Goal: Task Accomplishment & Management: Manage account settings

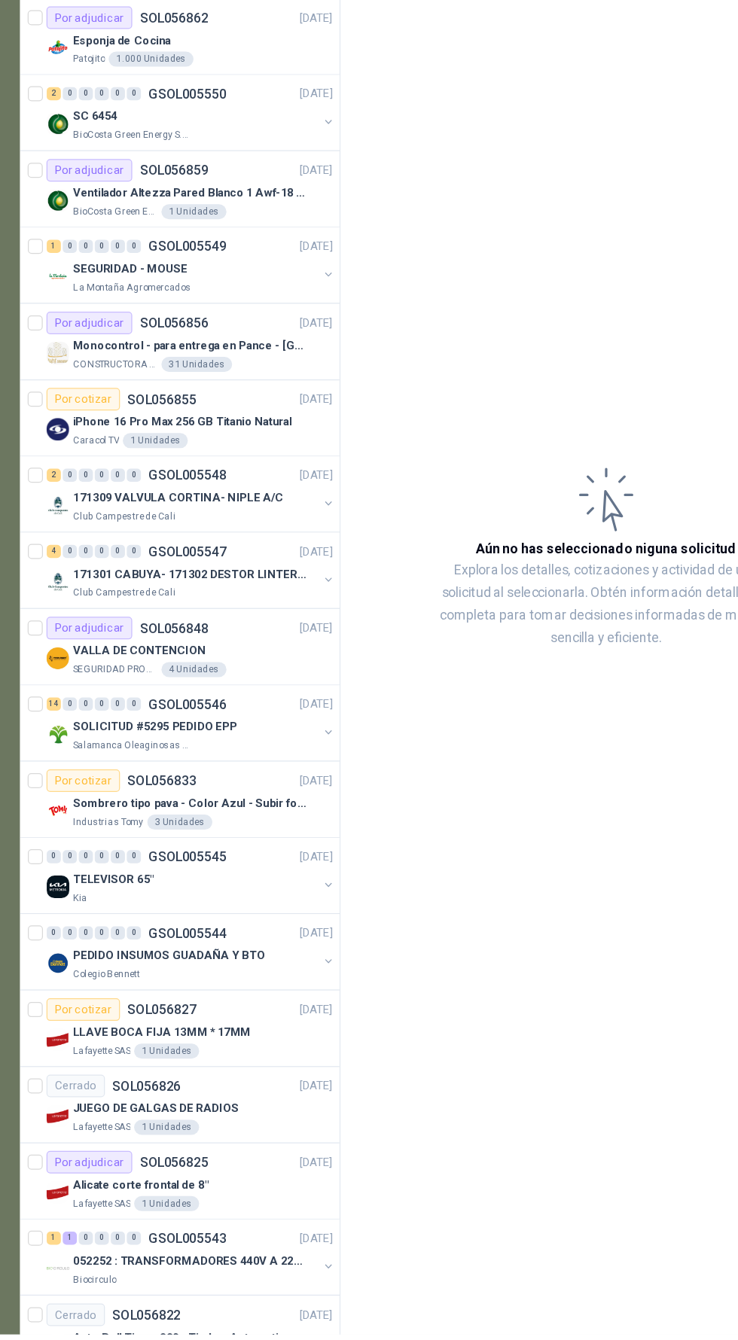
scroll to position [103, 0]
